Goal: Navigation & Orientation: Go to known website

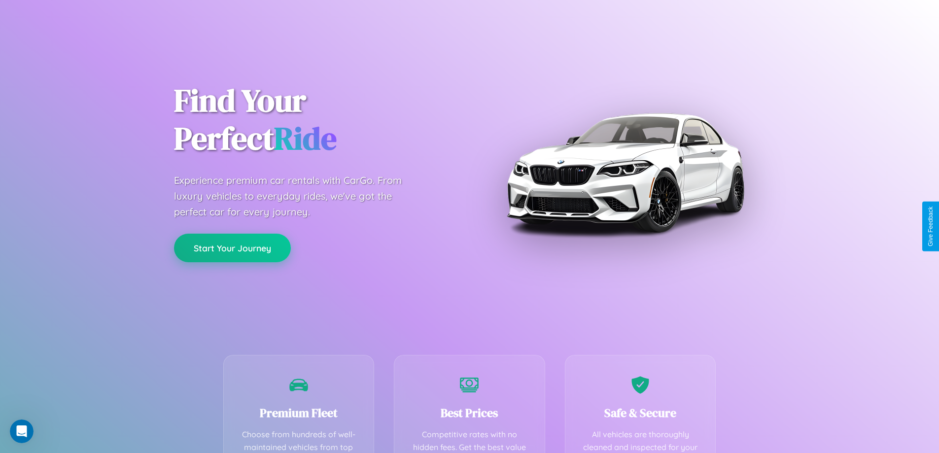
click at [232, 248] on button "Start Your Journey" at bounding box center [232, 248] width 117 height 29
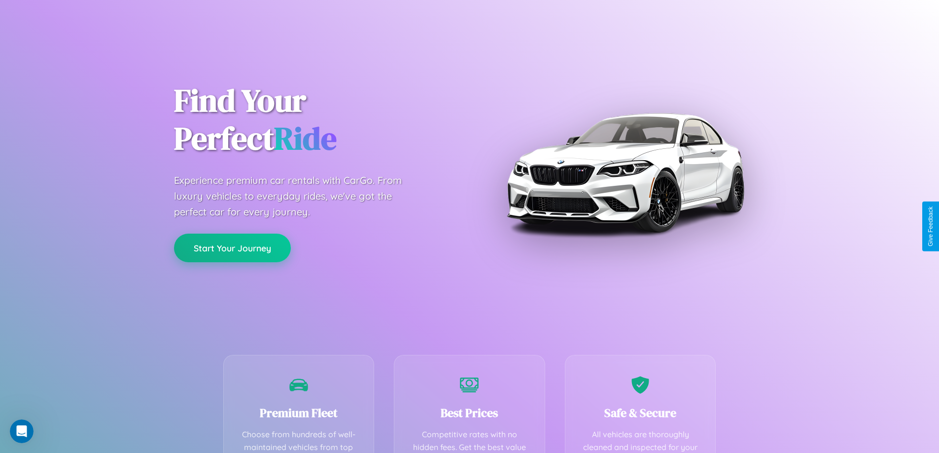
click at [232, 248] on button "Start Your Journey" at bounding box center [232, 248] width 117 height 29
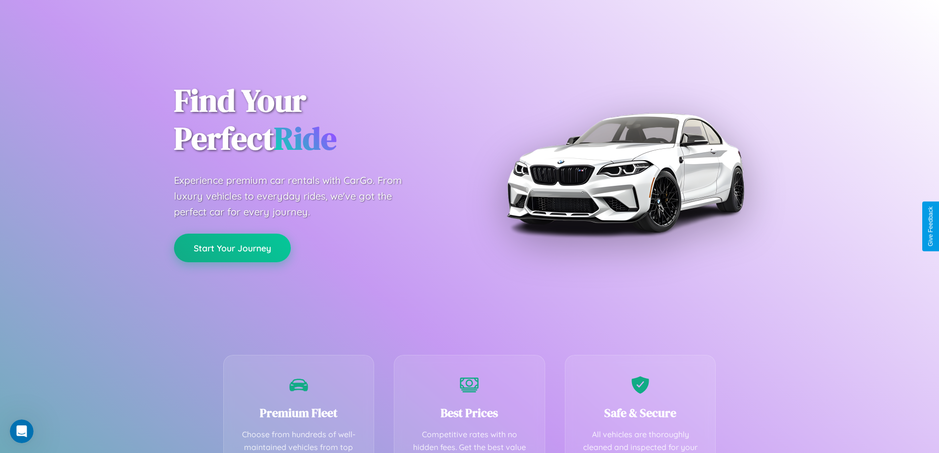
click at [232, 248] on button "Start Your Journey" at bounding box center [232, 248] width 117 height 29
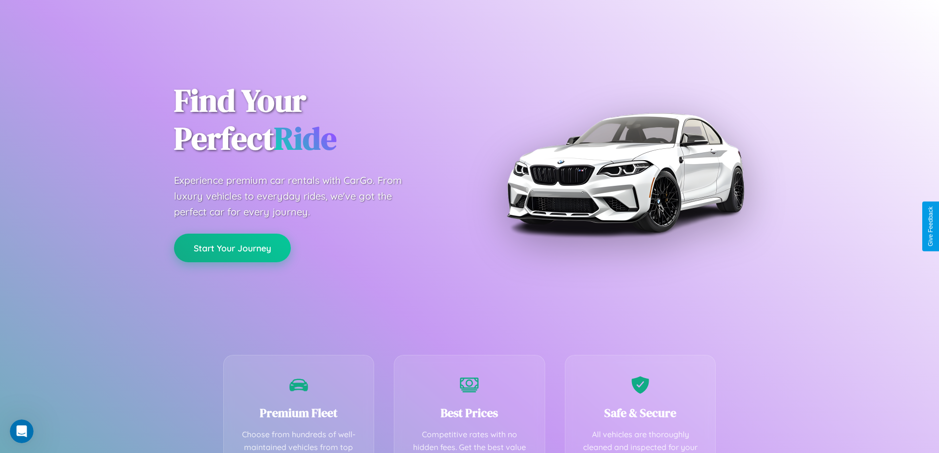
click at [232, 248] on button "Start Your Journey" at bounding box center [232, 248] width 117 height 29
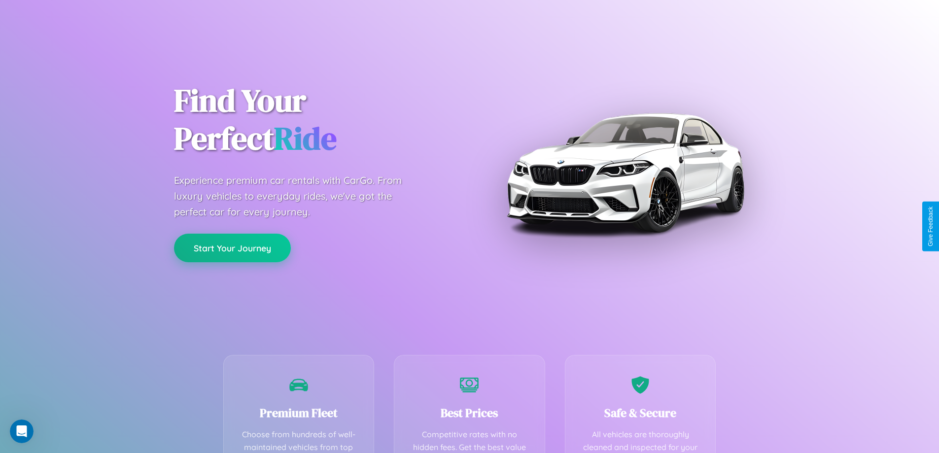
click at [232, 248] on button "Start Your Journey" at bounding box center [232, 248] width 117 height 29
